Goal: Find specific page/section: Find specific page/section

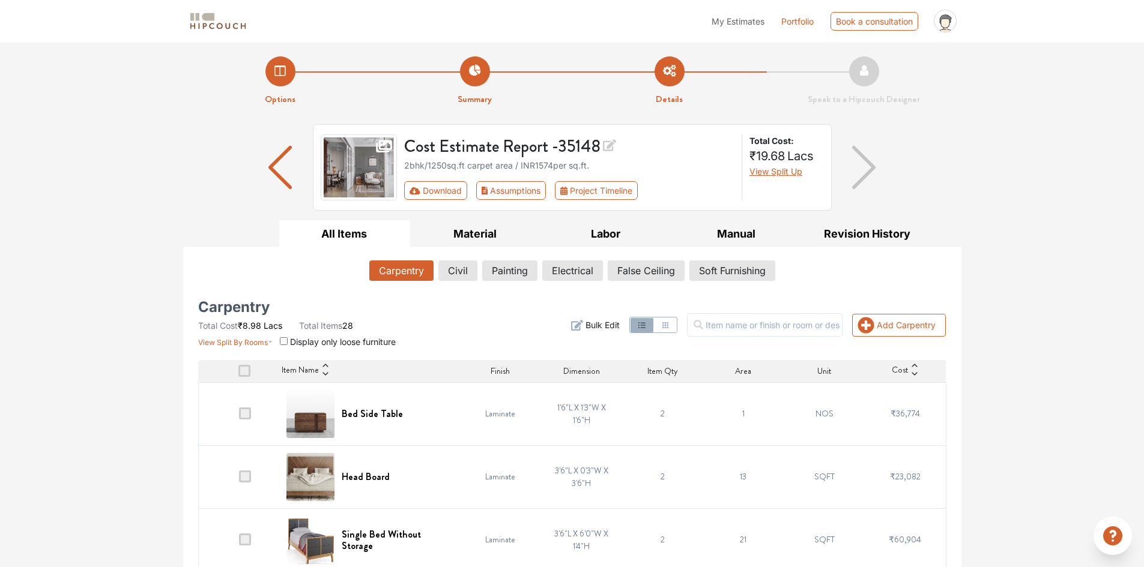
click at [277, 168] on img "button" at bounding box center [279, 167] width 23 height 43
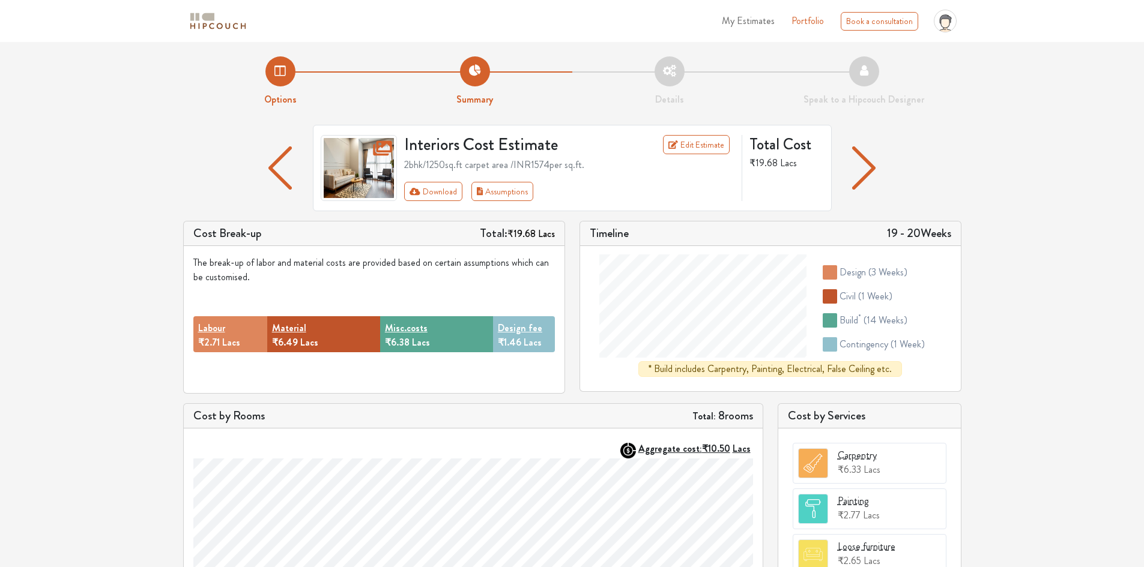
click at [861, 164] on img "button" at bounding box center [863, 167] width 23 height 43
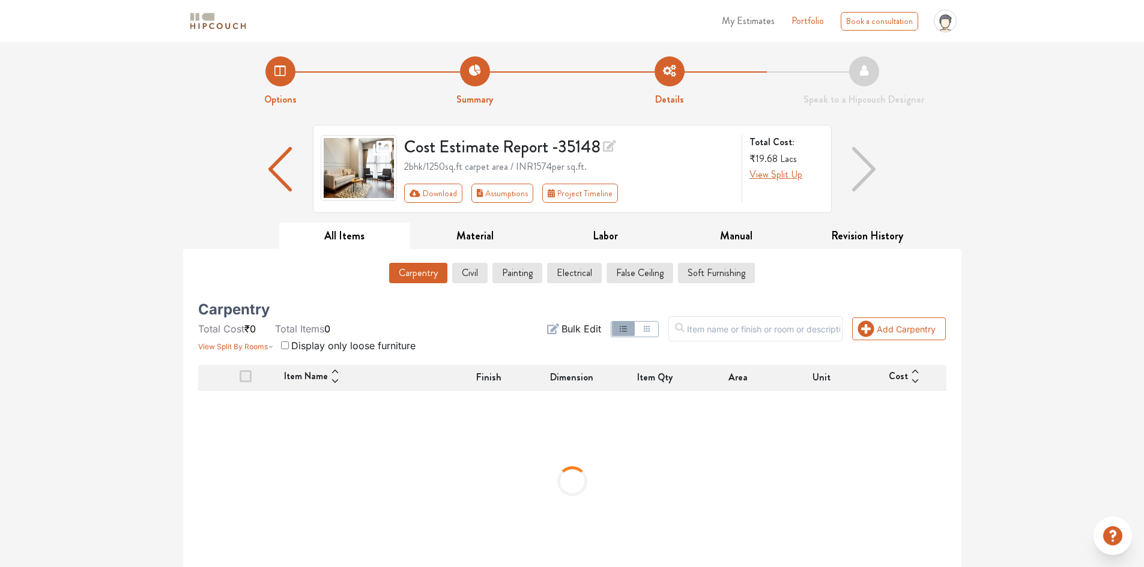
click at [872, 158] on img "button" at bounding box center [864, 169] width 24 height 44
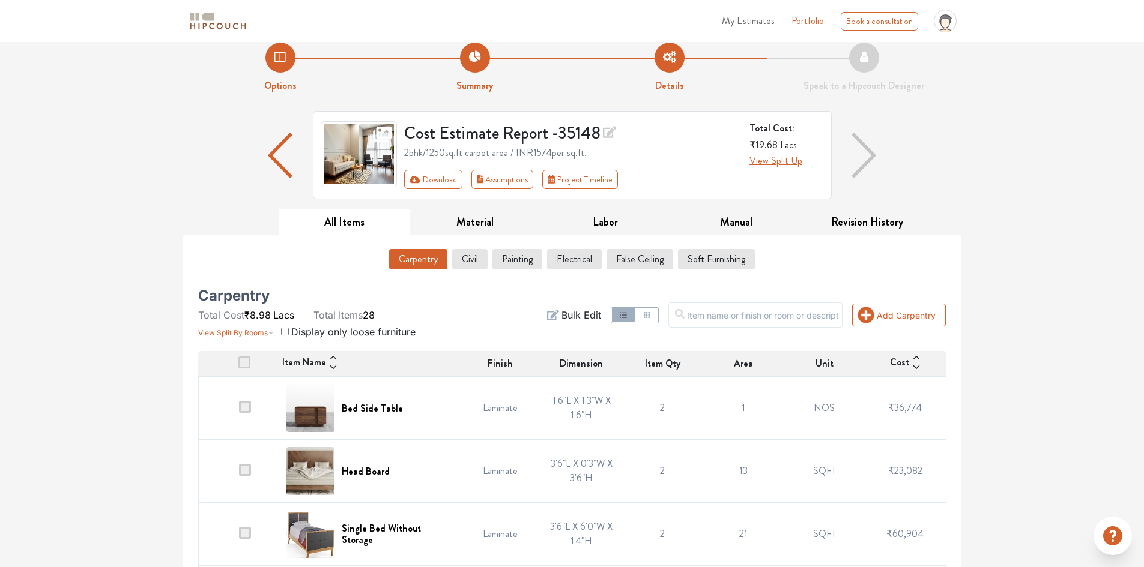
click at [856, 143] on img "button" at bounding box center [864, 155] width 24 height 44
